Goal: Task Accomplishment & Management: Manage account settings

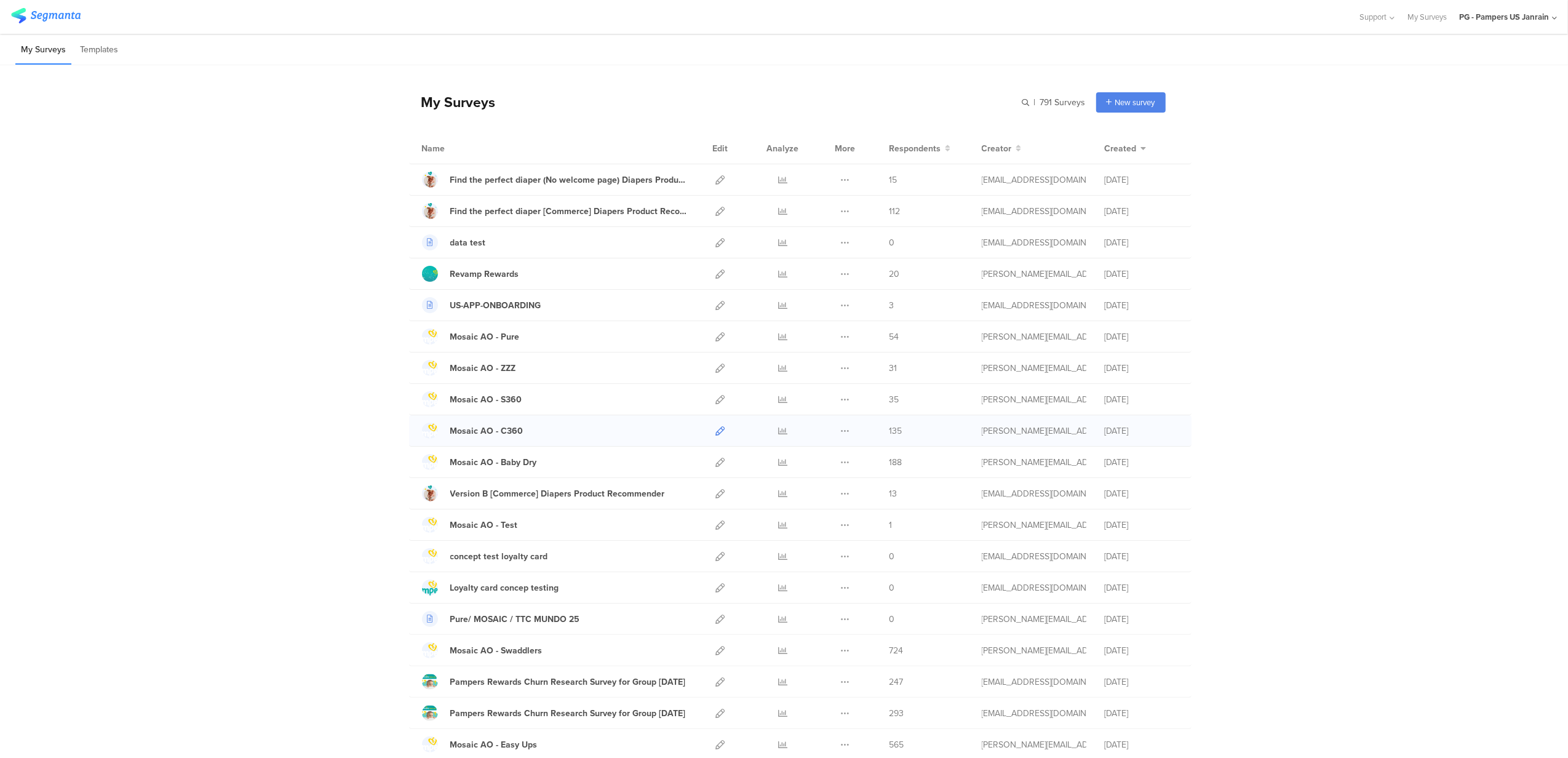
click at [716, 431] on icon at bounding box center [720, 431] width 9 height 9
click at [716, 401] on icon at bounding box center [720, 399] width 9 height 9
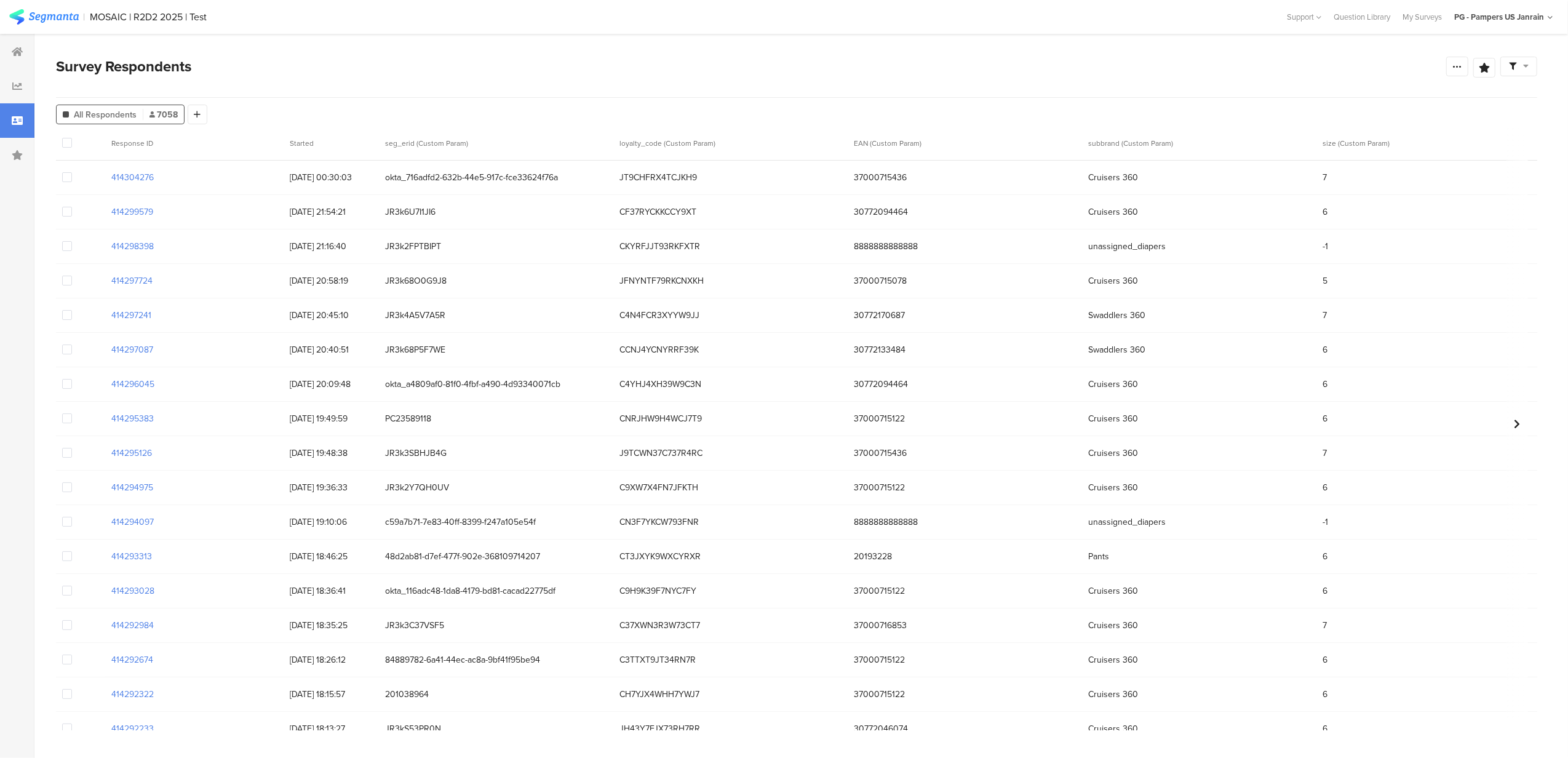
click at [1531, 61] on div at bounding box center [1518, 66] width 37 height 20
click at [13, 87] on icon at bounding box center [17, 87] width 10 height 10
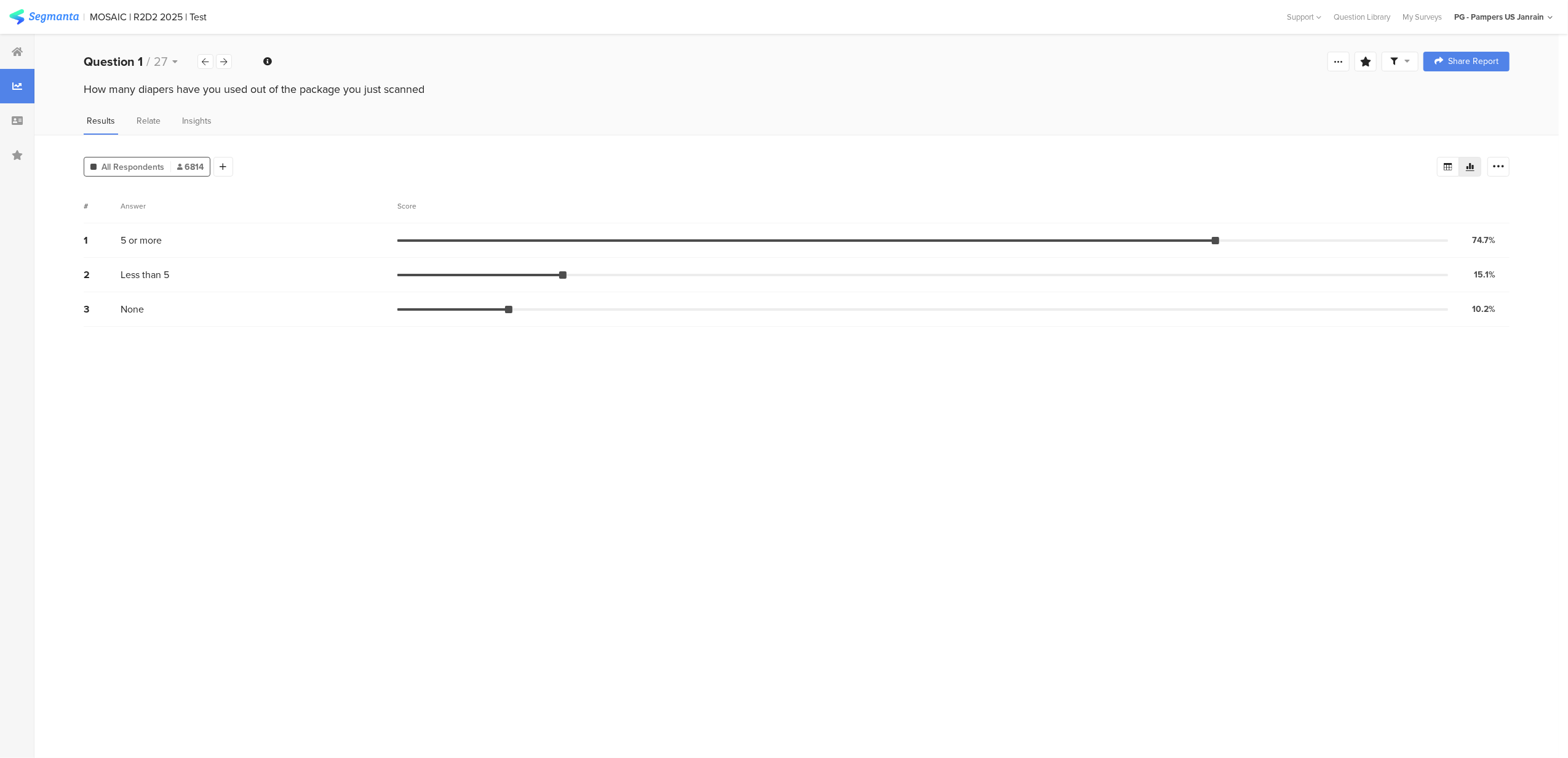
click at [66, 15] on img at bounding box center [44, 17] width 70 height 15
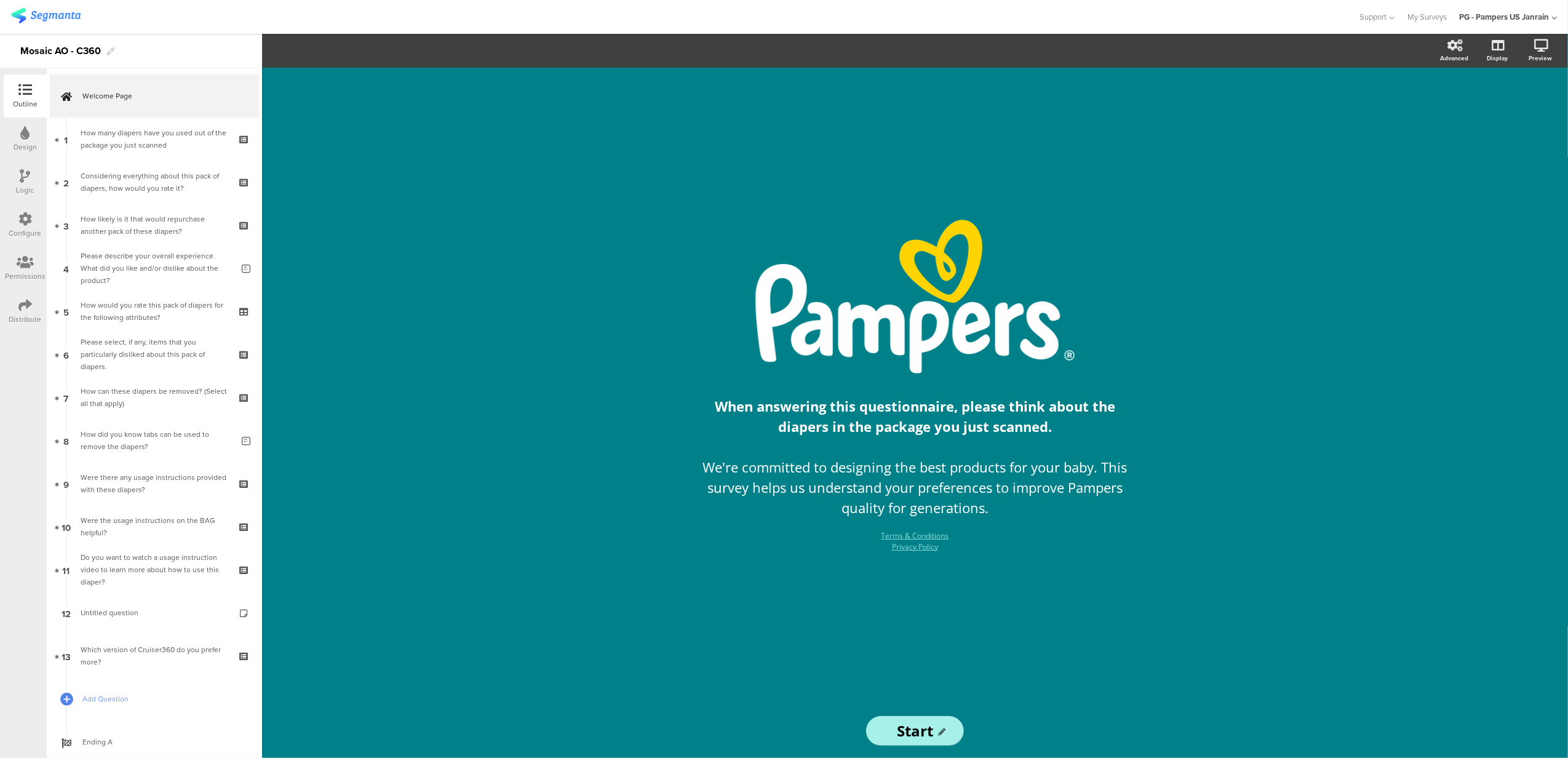
click at [25, 236] on div "Configure" at bounding box center [25, 233] width 32 height 11
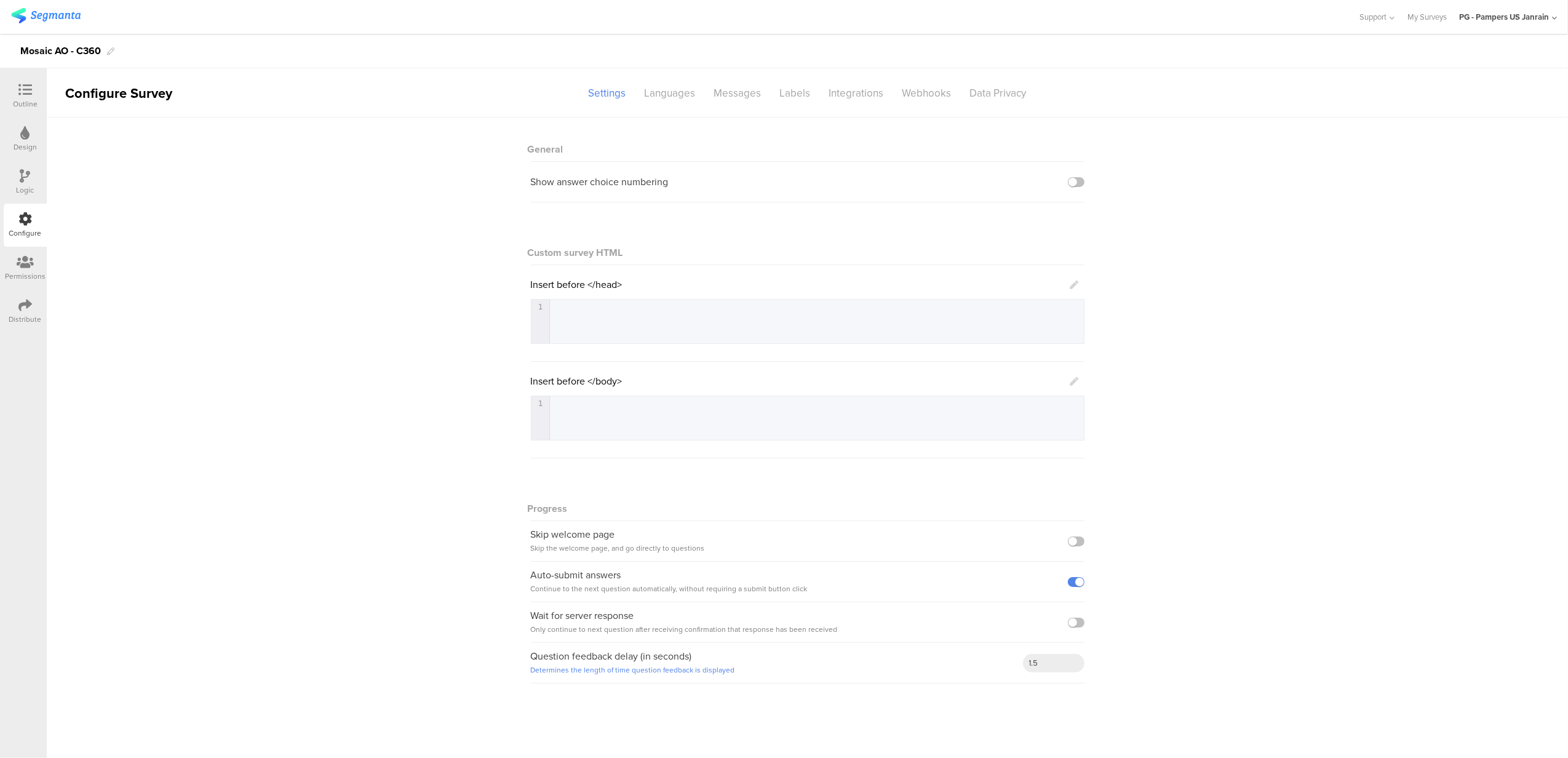
click at [27, 190] on div "Logic" at bounding box center [25, 190] width 18 height 11
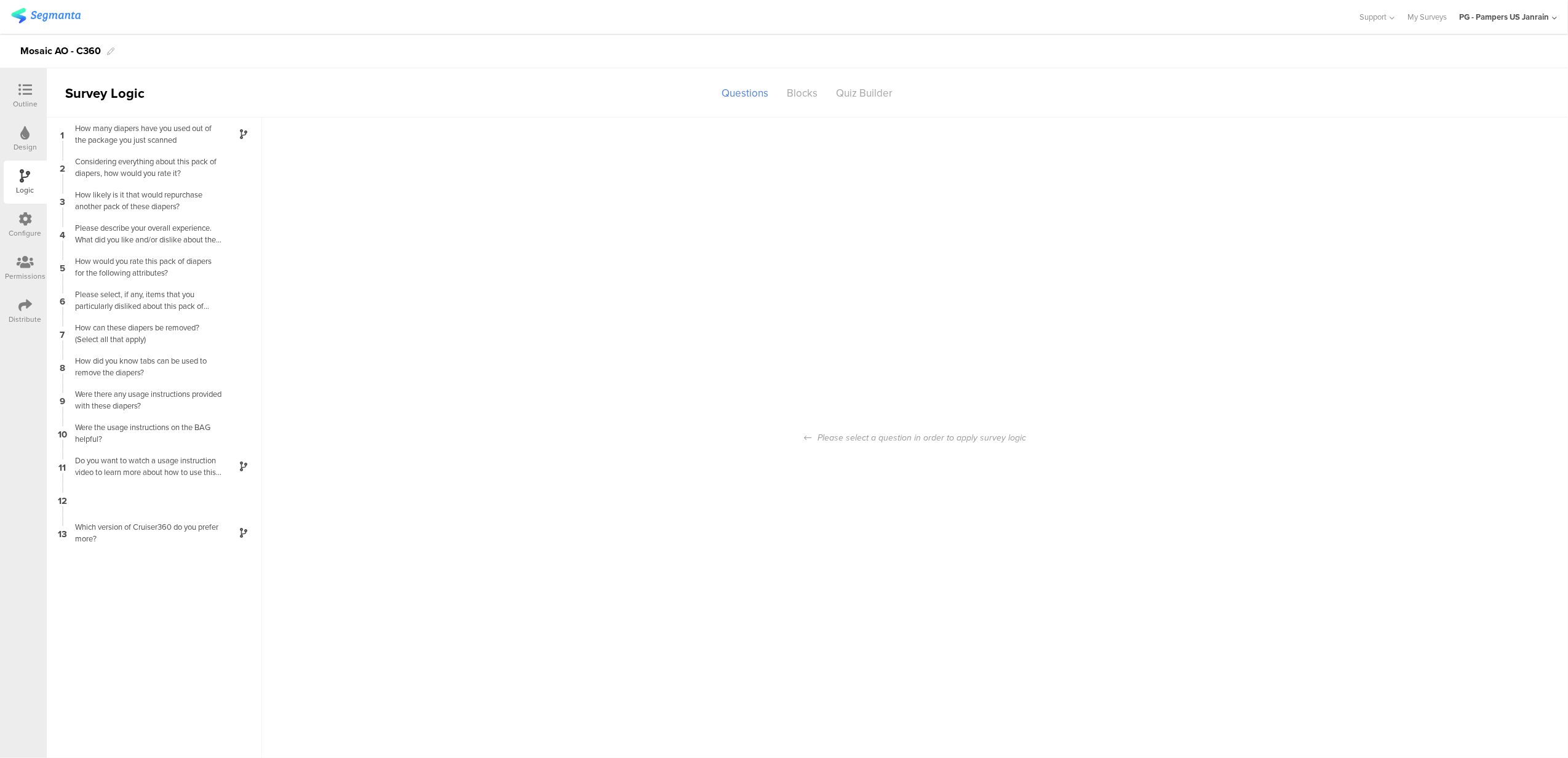
click at [31, 271] on div "Permissions" at bounding box center [25, 276] width 41 height 11
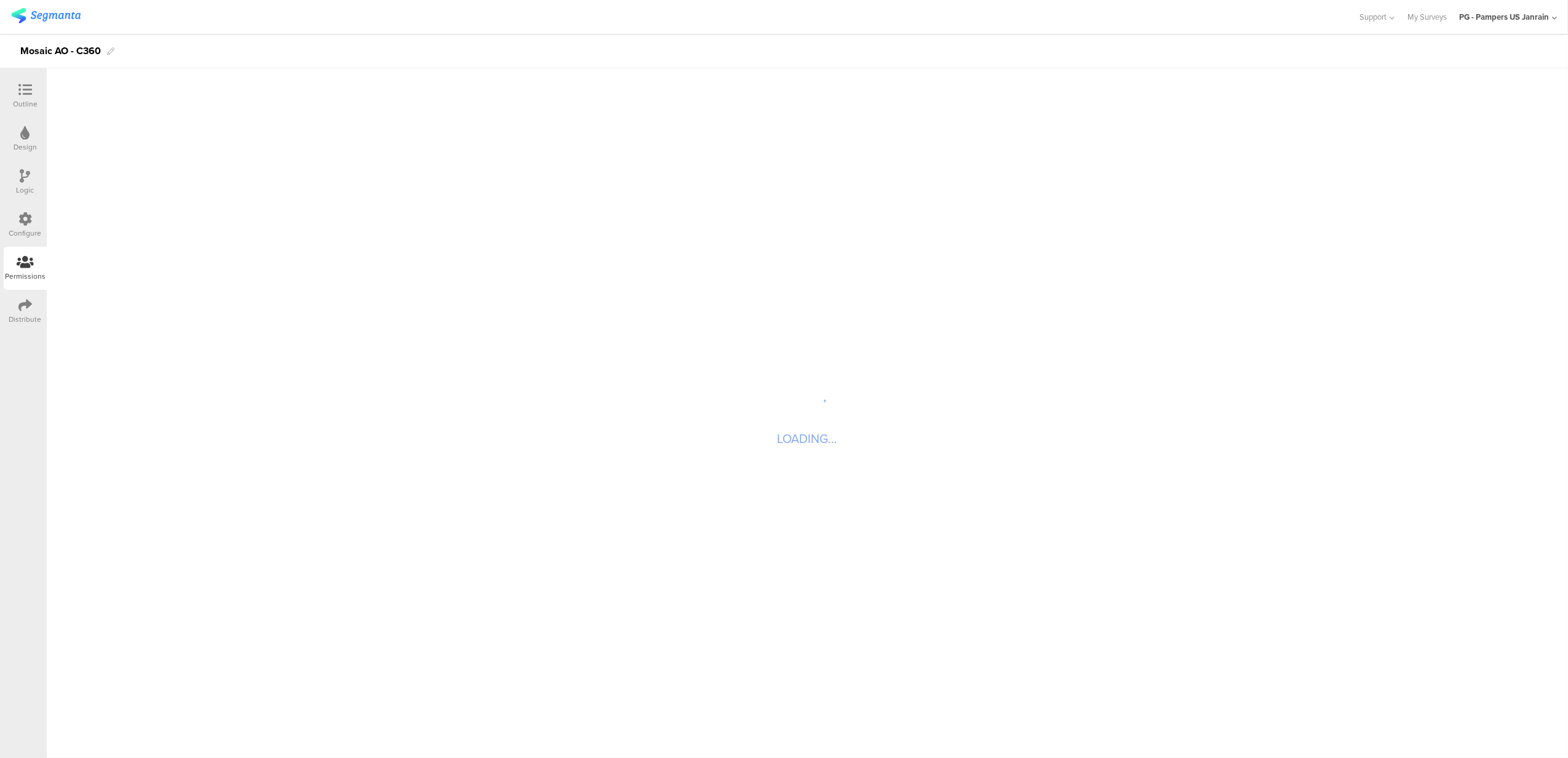
click at [28, 296] on div "Distribute" at bounding box center [25, 311] width 43 height 43
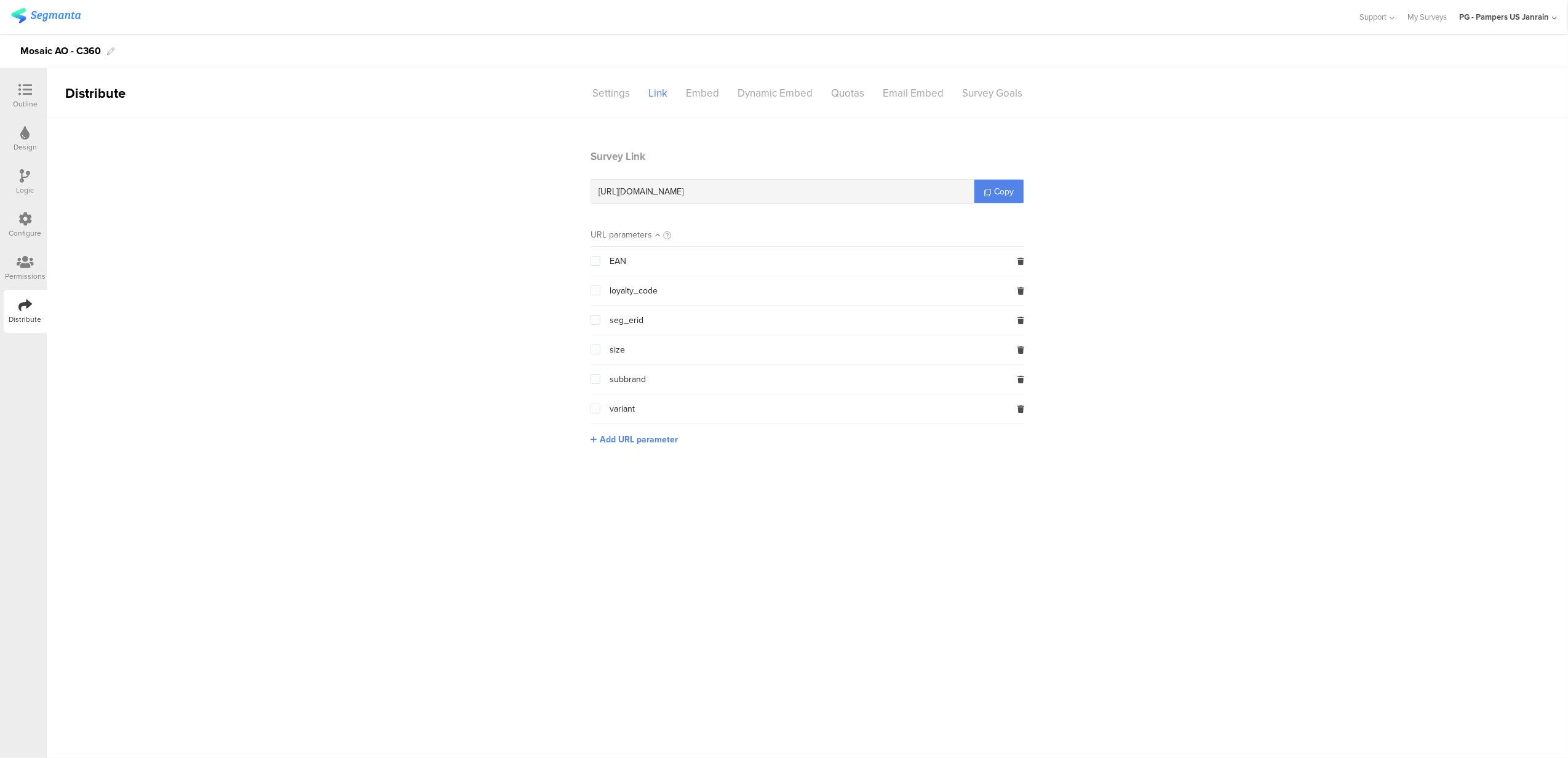
click at [22, 222] on icon at bounding box center [25, 219] width 14 height 14
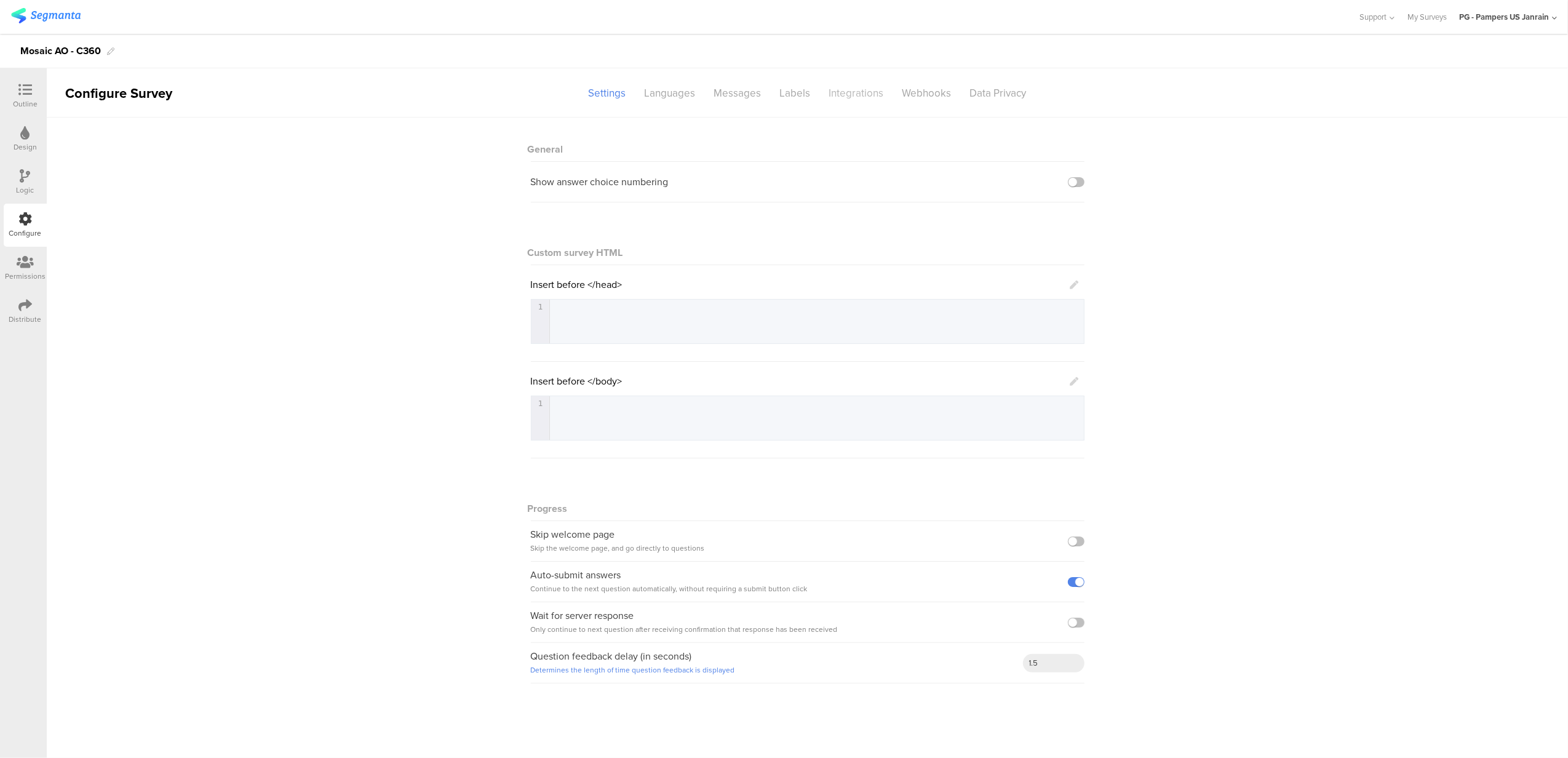
click at [850, 97] on div "Integrations" at bounding box center [856, 93] width 73 height 21
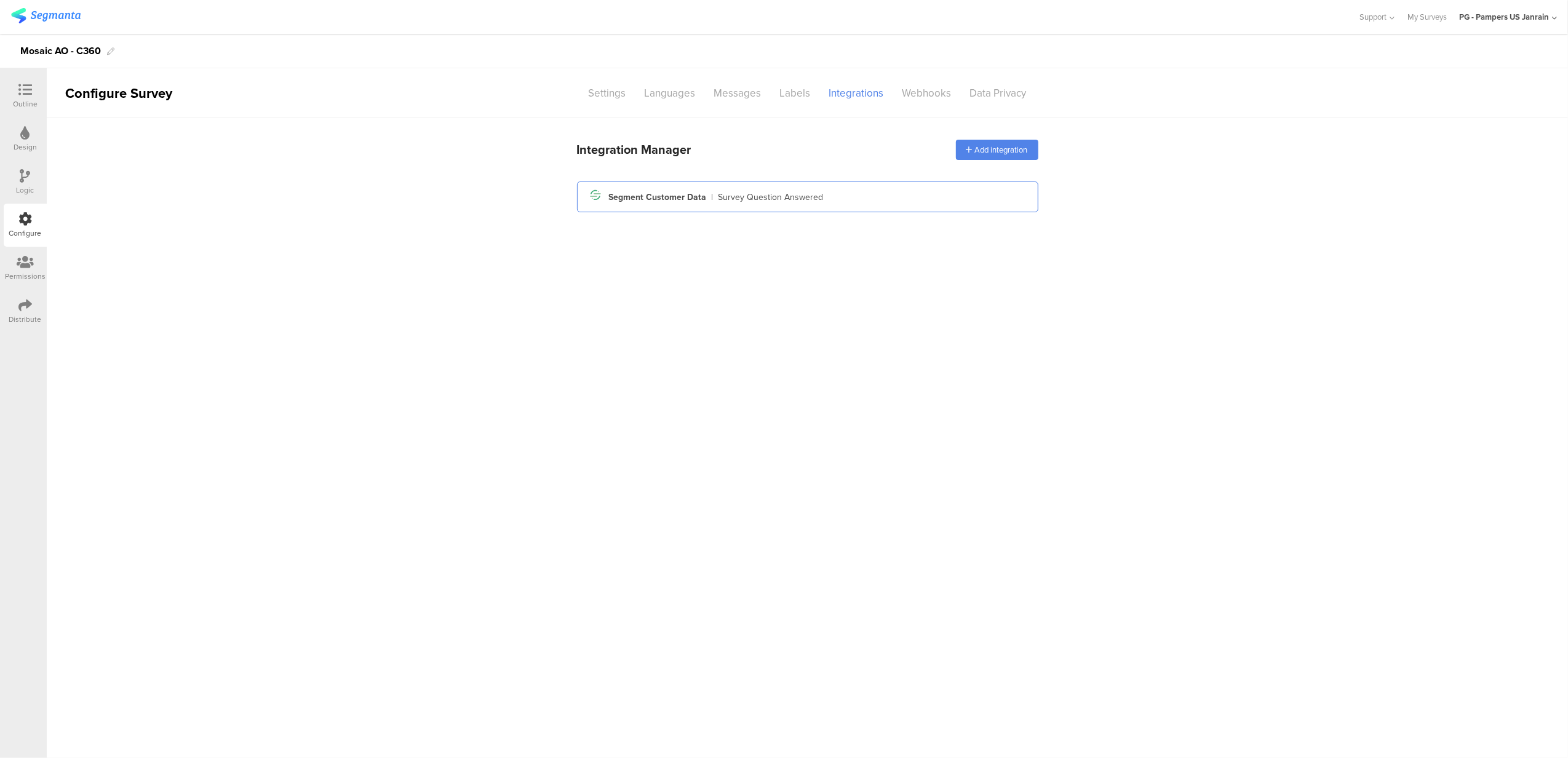
click at [940, 195] on div "Segment icon Created with Sketch. Segment Customer Data | Survey Question Answe…" at bounding box center [808, 196] width 442 height 21
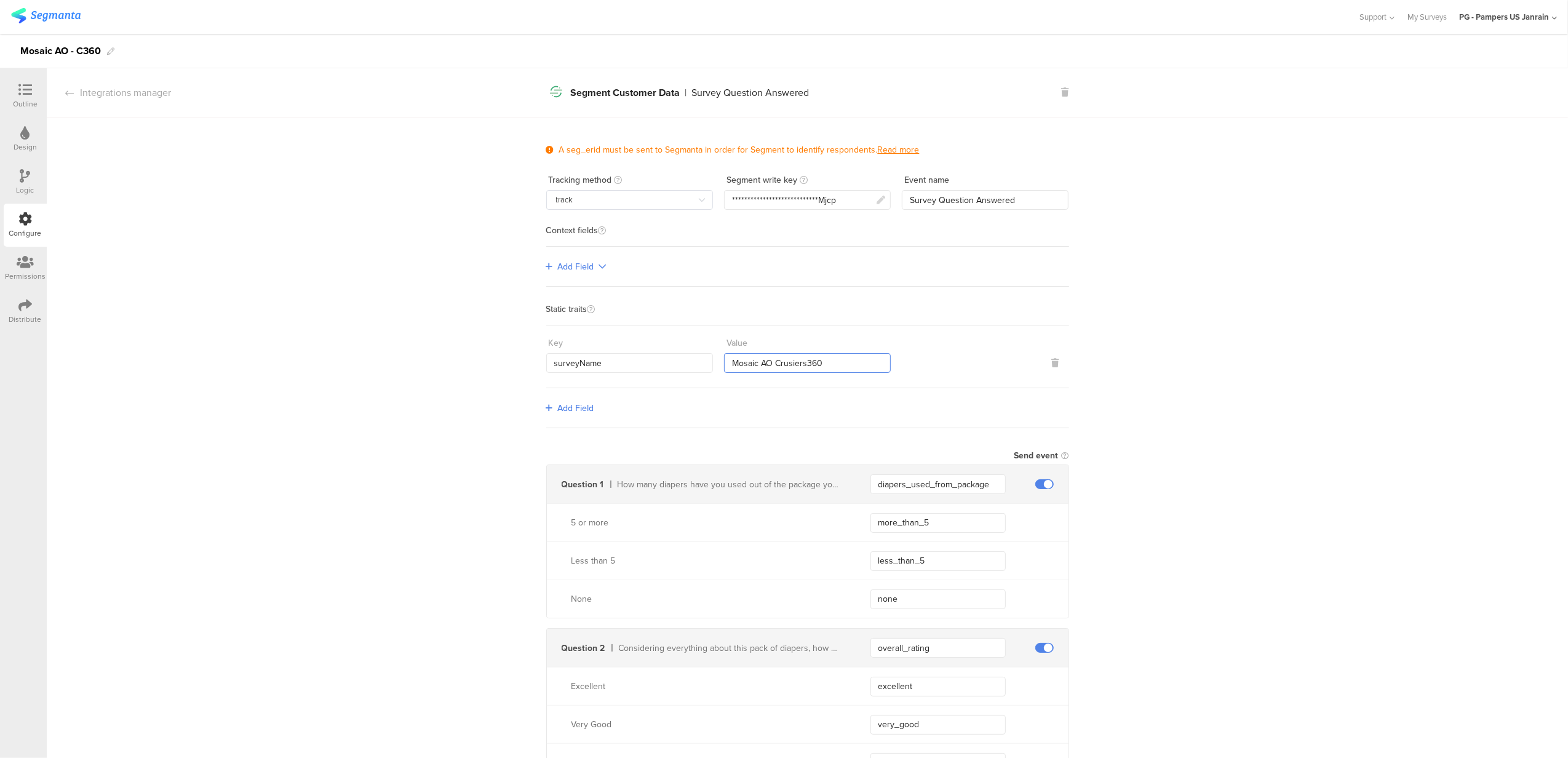
click at [791, 363] on input "Mosaic AO Crusiers360" at bounding box center [807, 363] width 166 height 20
click at [787, 360] on input "Mosaic AO Crusiers360" at bounding box center [807, 363] width 166 height 20
type input "Mosaic AO Cruisers360"
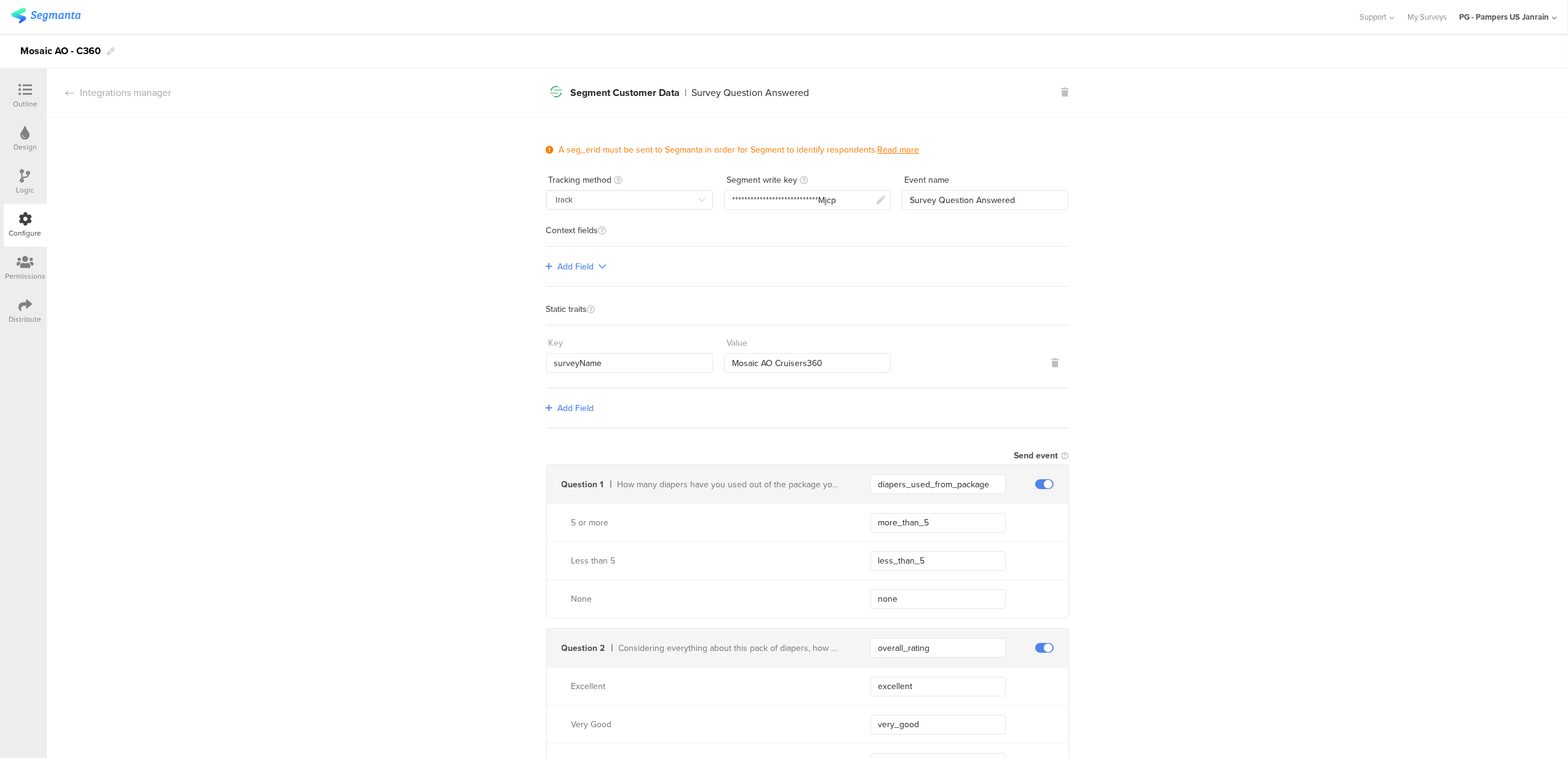
click at [33, 23] on img at bounding box center [46, 15] width 70 height 15
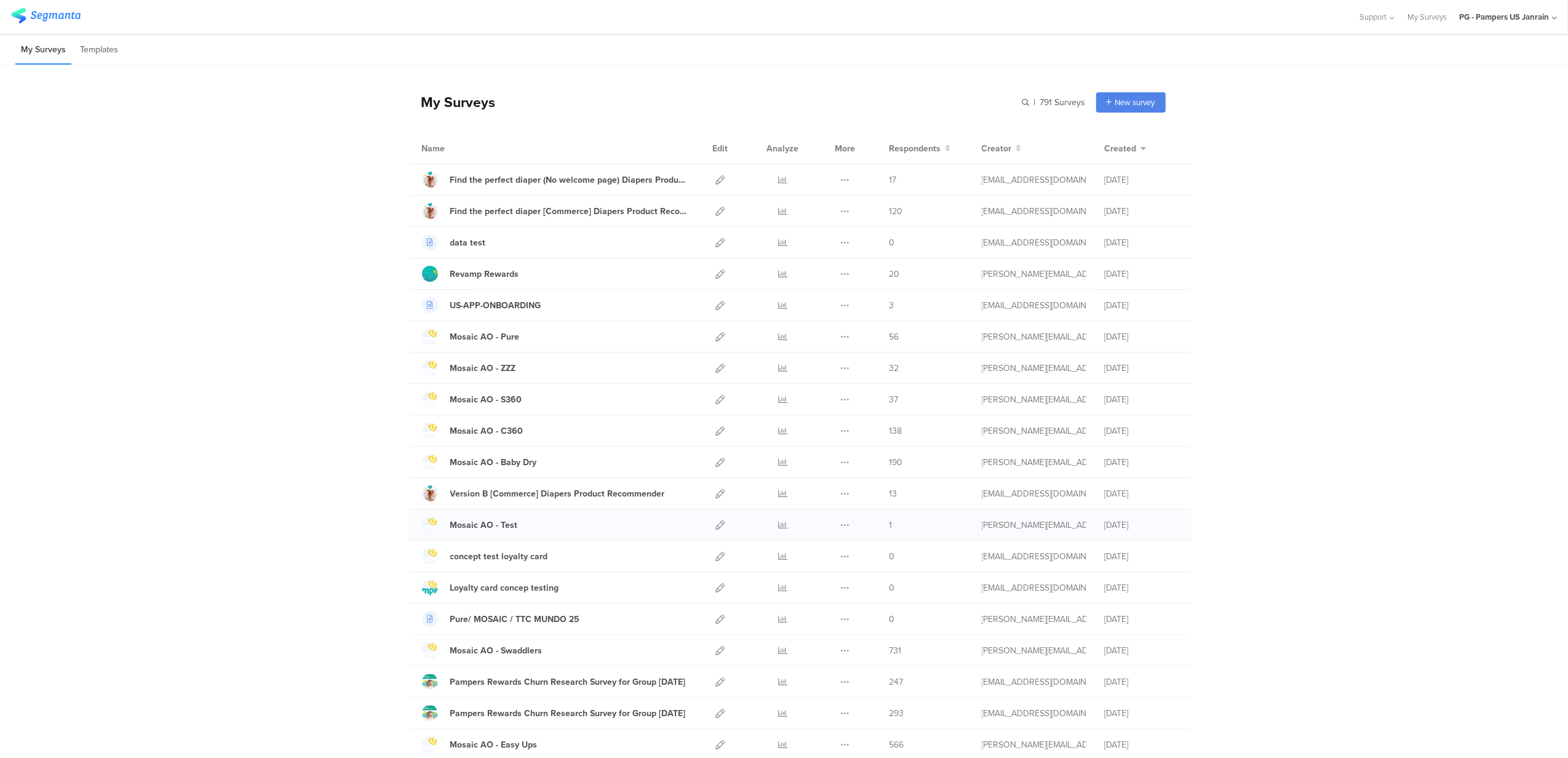
scroll to position [82, 0]
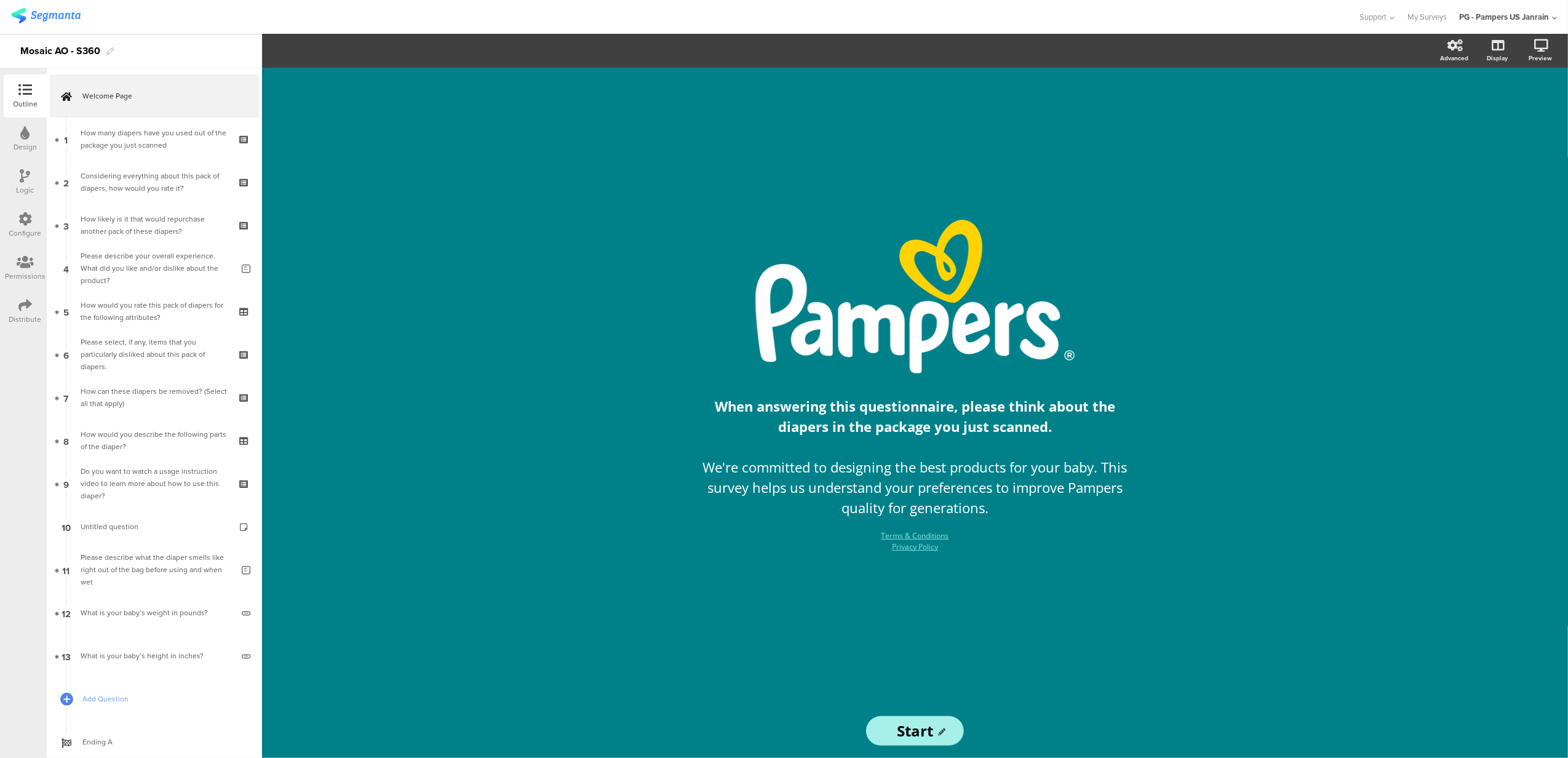
click at [16, 232] on div "Configure" at bounding box center [25, 233] width 32 height 11
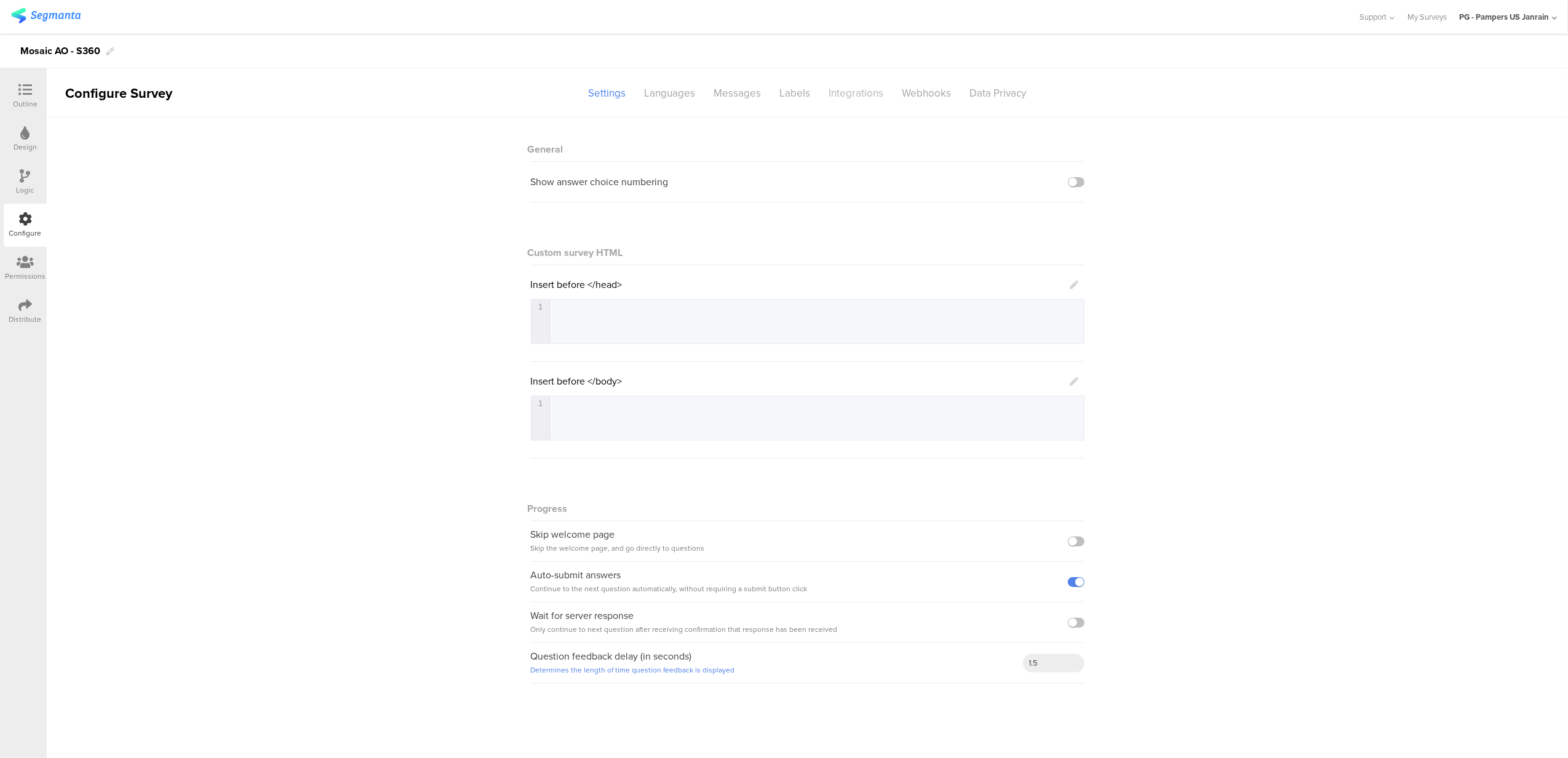
click at [838, 99] on div "Integrations" at bounding box center [856, 93] width 73 height 21
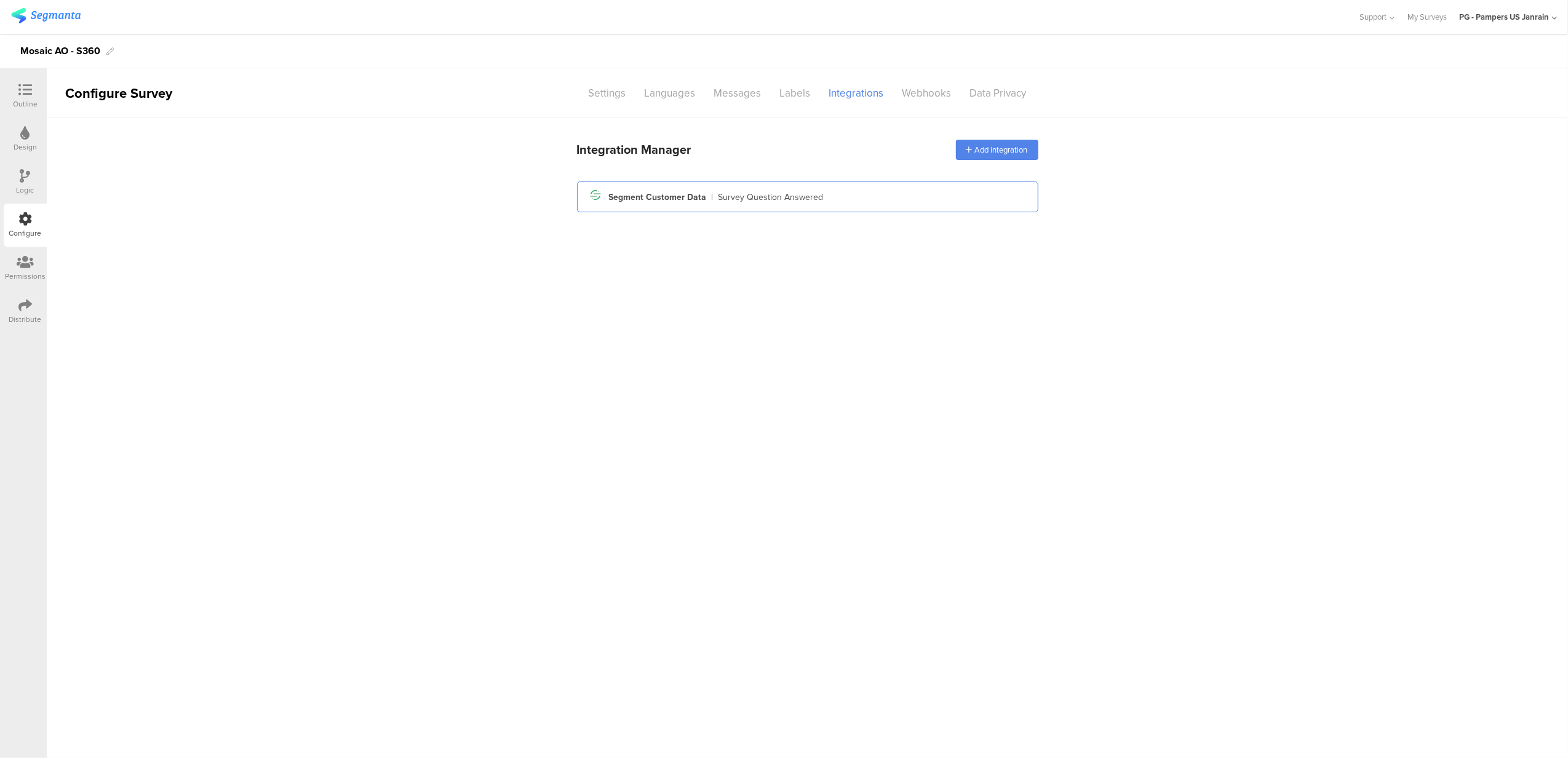
click at [817, 186] on div "Segment icon Created with Sketch. Segment Customer Data | Survey Question Answe…" at bounding box center [808, 196] width 442 height 21
